Goal: Transaction & Acquisition: Purchase product/service

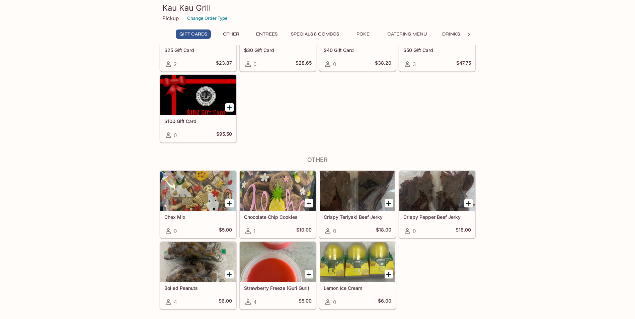
click at [329, 30] on button "Specials & Combos" at bounding box center [315, 33] width 56 height 9
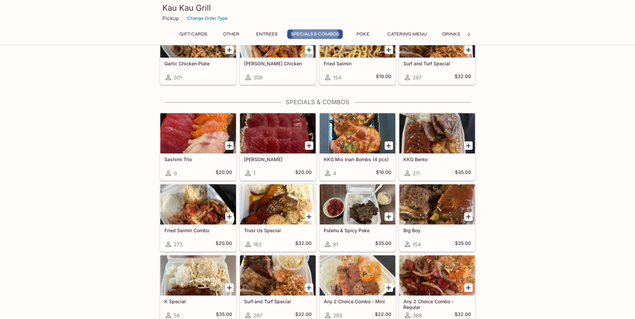
scroll to position [571, 0]
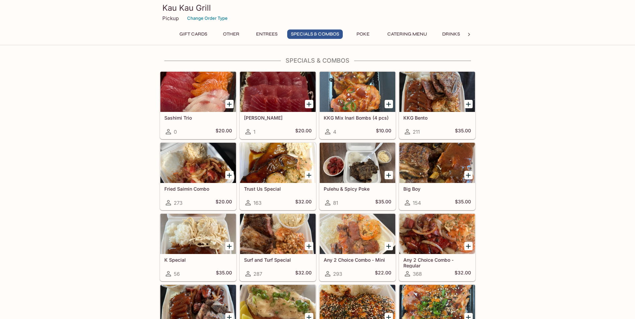
drag, startPoint x: 572, startPoint y: 142, endPoint x: 572, endPoint y: 146, distance: 4.7
click at [572, 146] on div "Gift Cards $25 Gift Card 2 $23.87 $30 Gift Card 0 $28.65 $40 Gift Card 0 $38.20…" at bounding box center [317, 239] width 635 height 1509
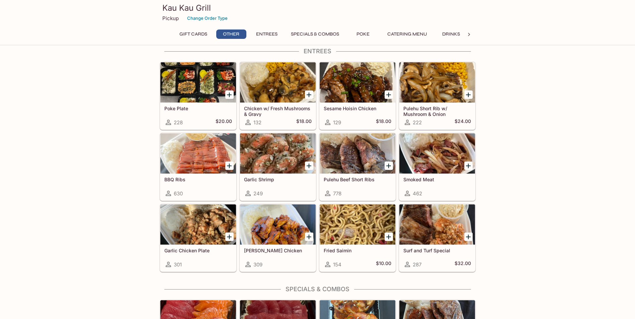
scroll to position [208, 0]
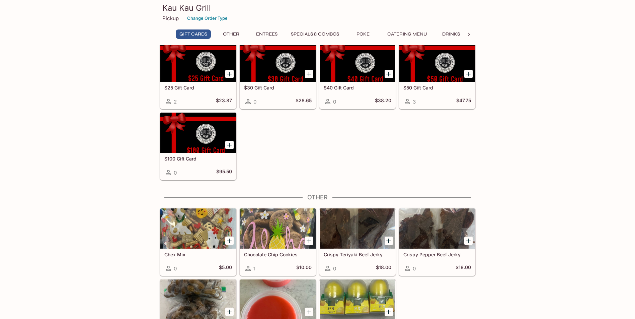
scroll to position [0, 0]
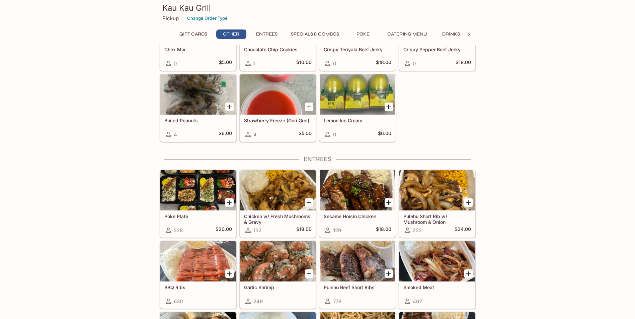
scroll to position [301, 0]
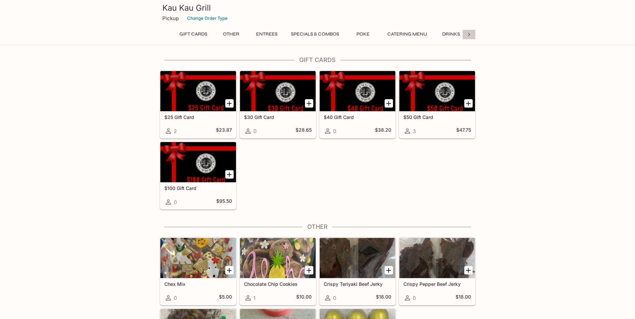
click at [471, 36] on icon at bounding box center [469, 34] width 7 height 7
click at [471, 36] on div "Gift Cards Other Entrees Specials & Combos Poke Catering Menu Drinks" at bounding box center [318, 35] width 316 height 13
click at [299, 35] on button "Specials & Combos" at bounding box center [311, 33] width 56 height 9
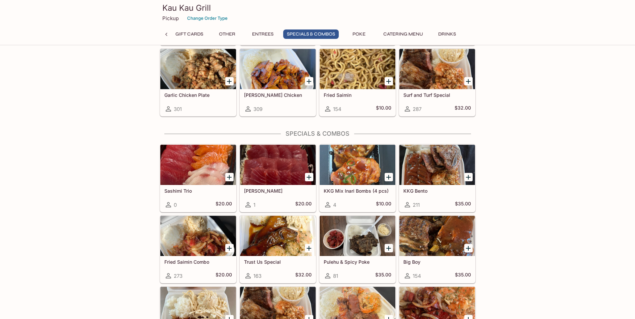
scroll to position [571, 0]
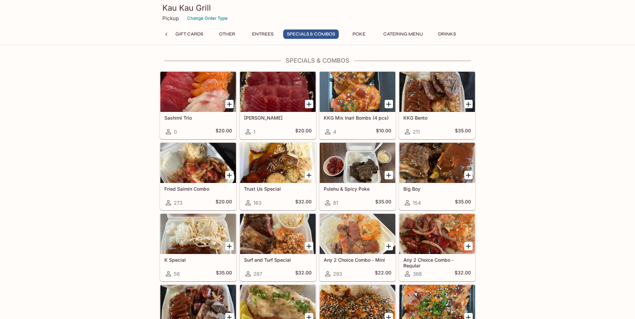
click at [547, 149] on div "Gift Cards $25 Gift Card 2 $23.87 $30 Gift Card 0 $28.65 $40 Gift Card 0 $38.20…" at bounding box center [317, 239] width 635 height 1509
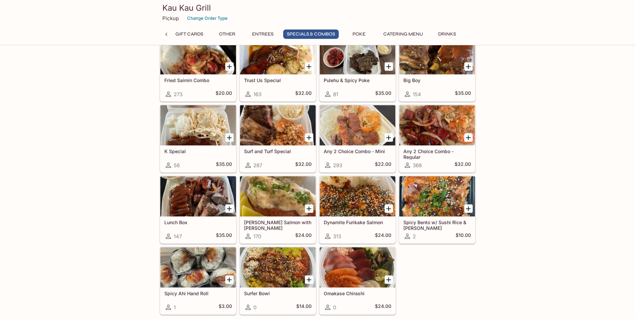
scroll to position [738, 0]
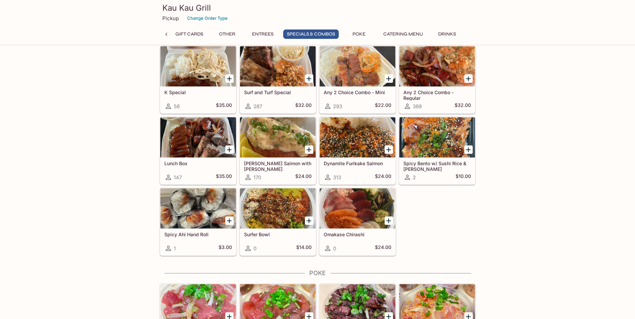
click at [450, 199] on div "Sashimi Trio 0 $20.00 Ahi Sashimi 1 $20.00 KKG Mix Inari Bombs (4 pcs) 4 $10.00…" at bounding box center [316, 78] width 319 height 355
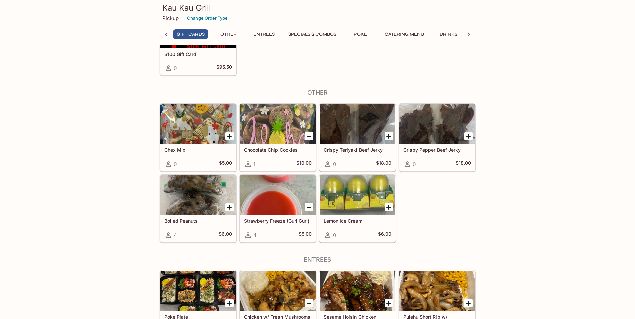
scroll to position [0, 0]
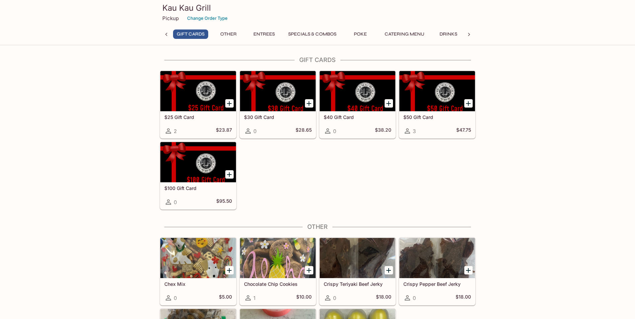
click at [265, 33] on button "Entrees" at bounding box center [264, 33] width 30 height 9
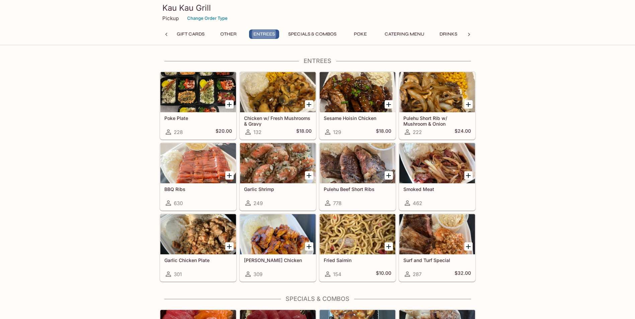
scroll to position [333, 0]
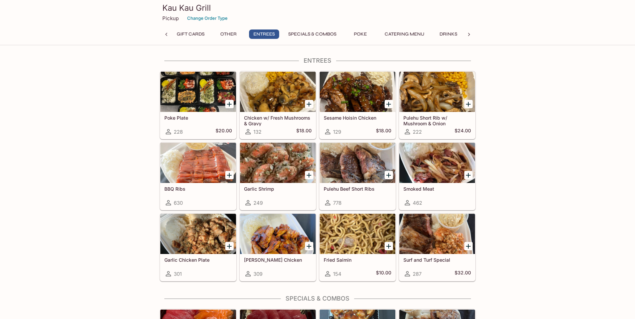
click at [368, 196] on div "Pulehu Beef Short Ribs 778" at bounding box center [358, 196] width 76 height 27
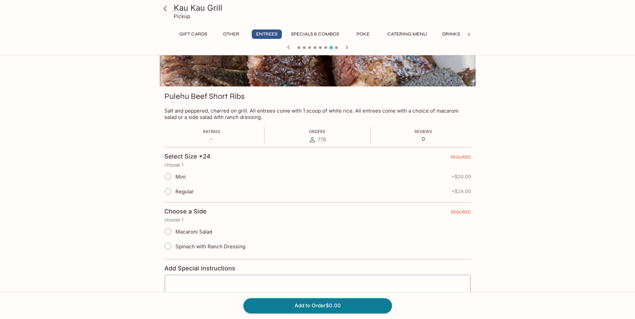
scroll to position [67, 0]
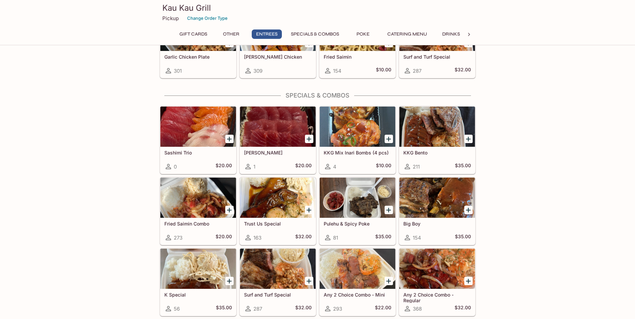
scroll to position [636, 0]
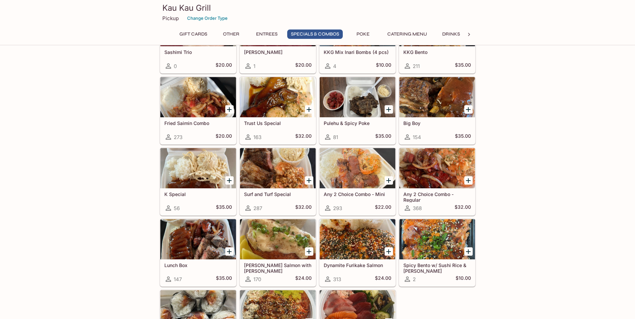
click at [371, 192] on h5 "Any 2 Choice Combo - Mini" at bounding box center [358, 194] width 68 height 6
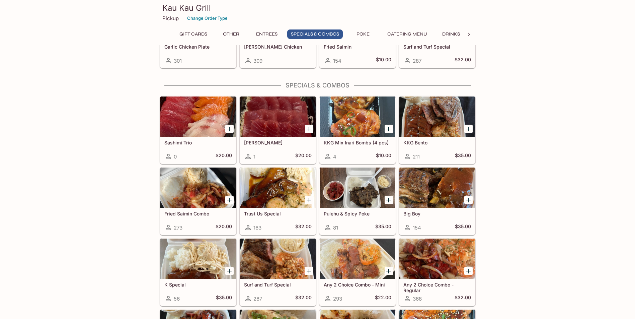
scroll to position [670, 0]
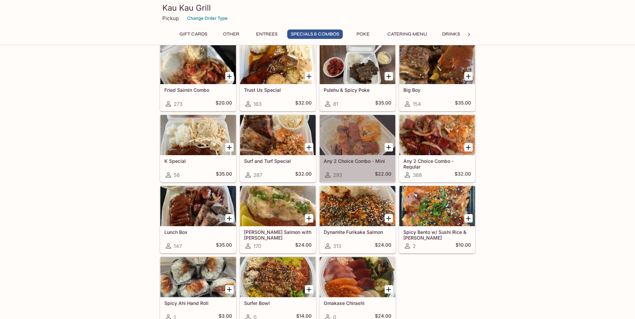
click at [355, 149] on div at bounding box center [358, 135] width 76 height 40
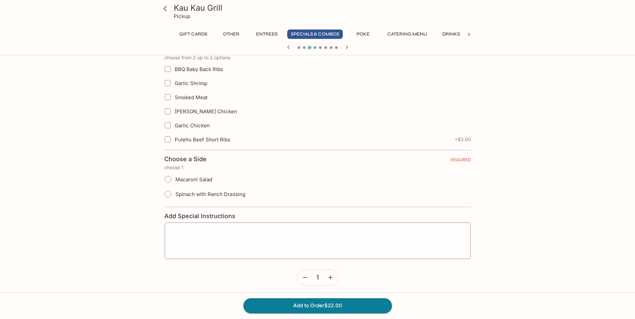
scroll to position [51, 0]
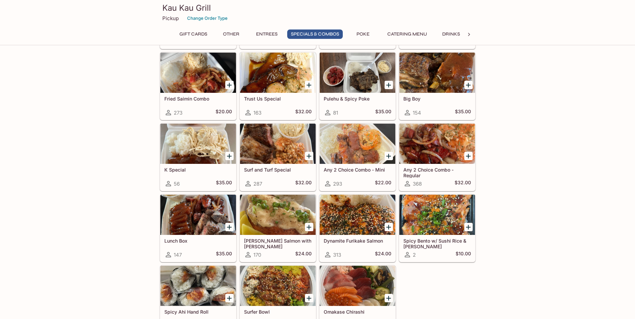
scroll to position [669, 0]
